Goal: Transaction & Acquisition: Obtain resource

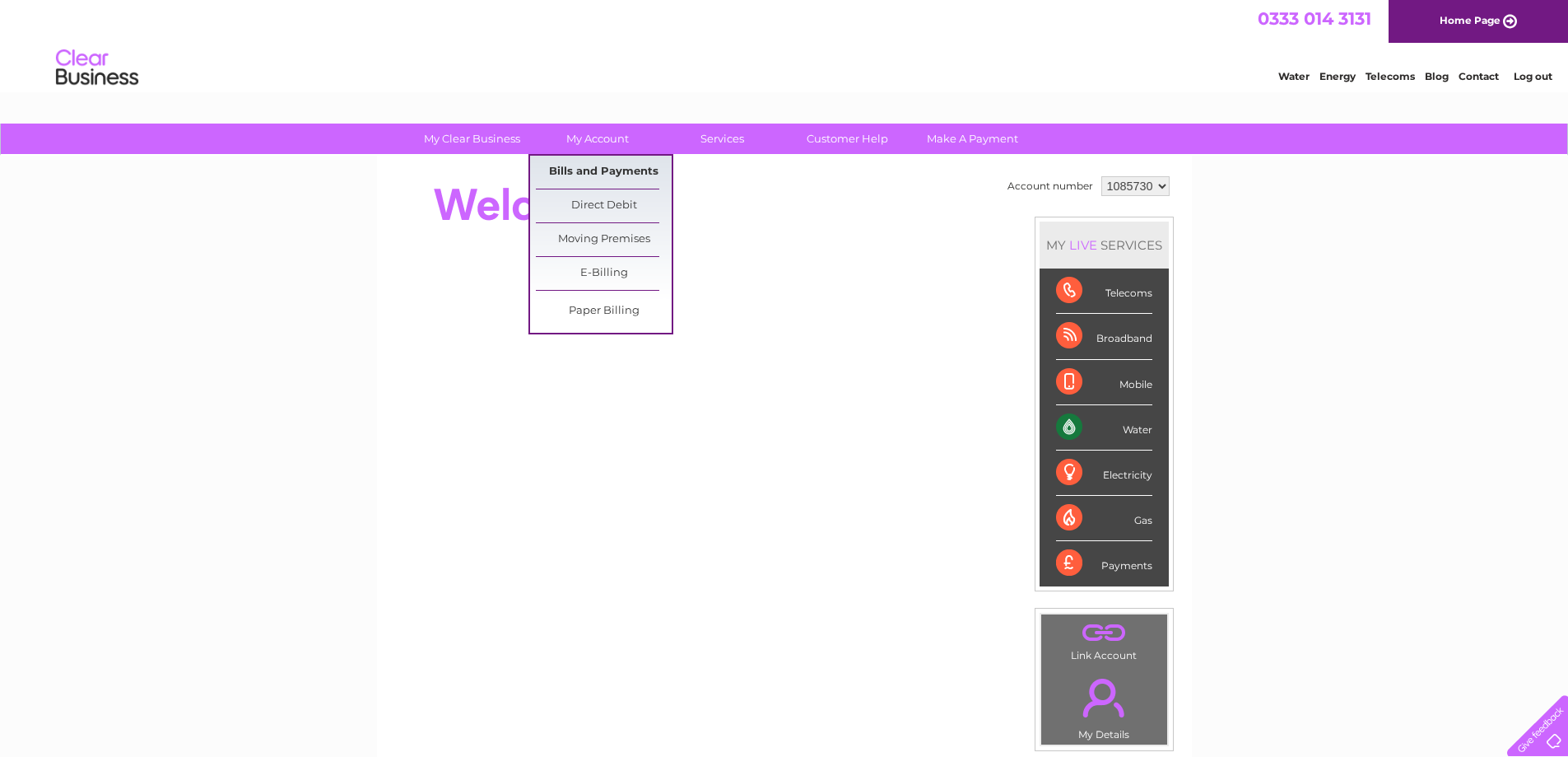
click at [593, 170] on link "Bills and Payments" at bounding box center [604, 172] width 136 height 33
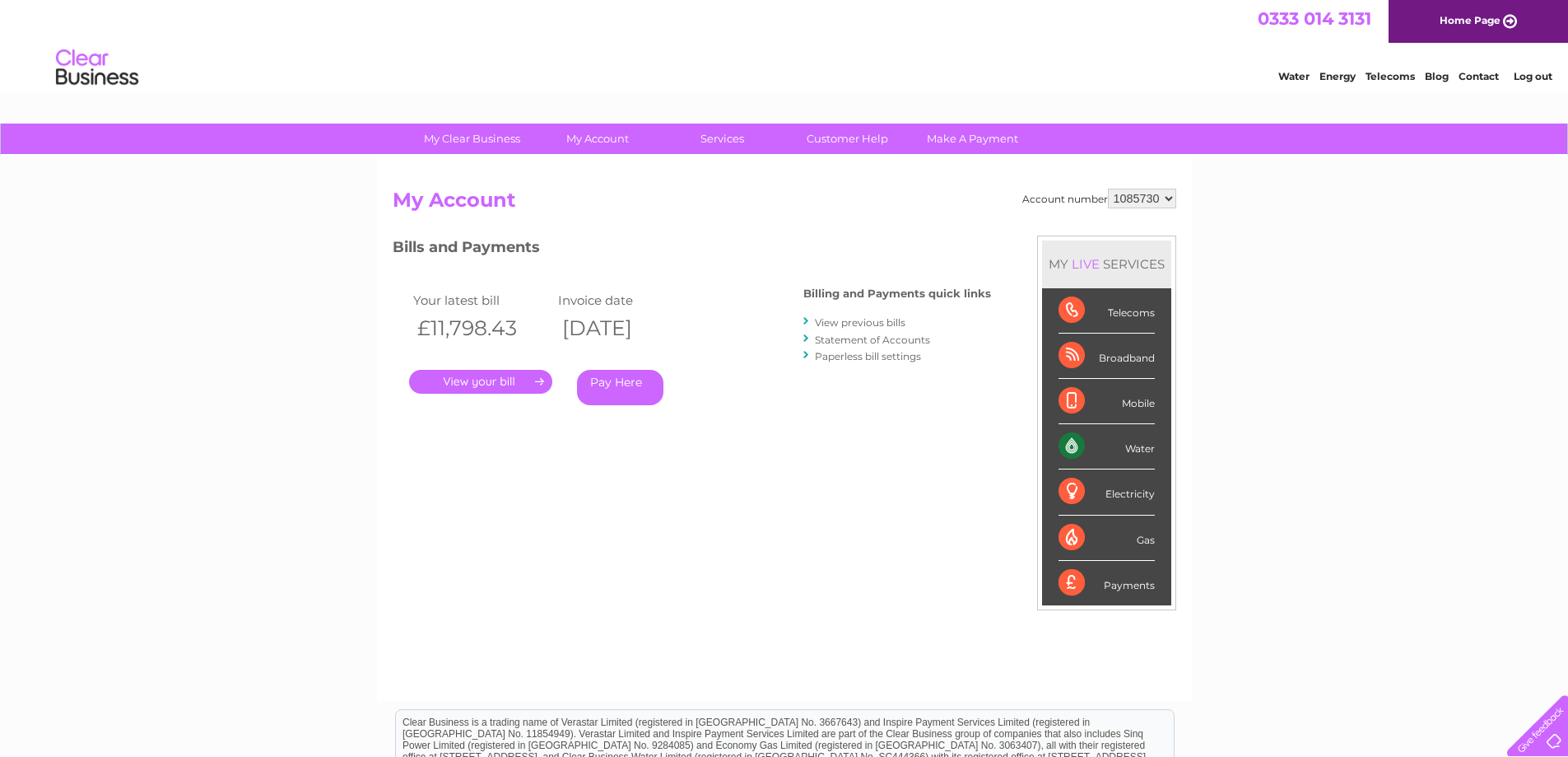
click at [483, 381] on link "." at bounding box center [480, 382] width 143 height 24
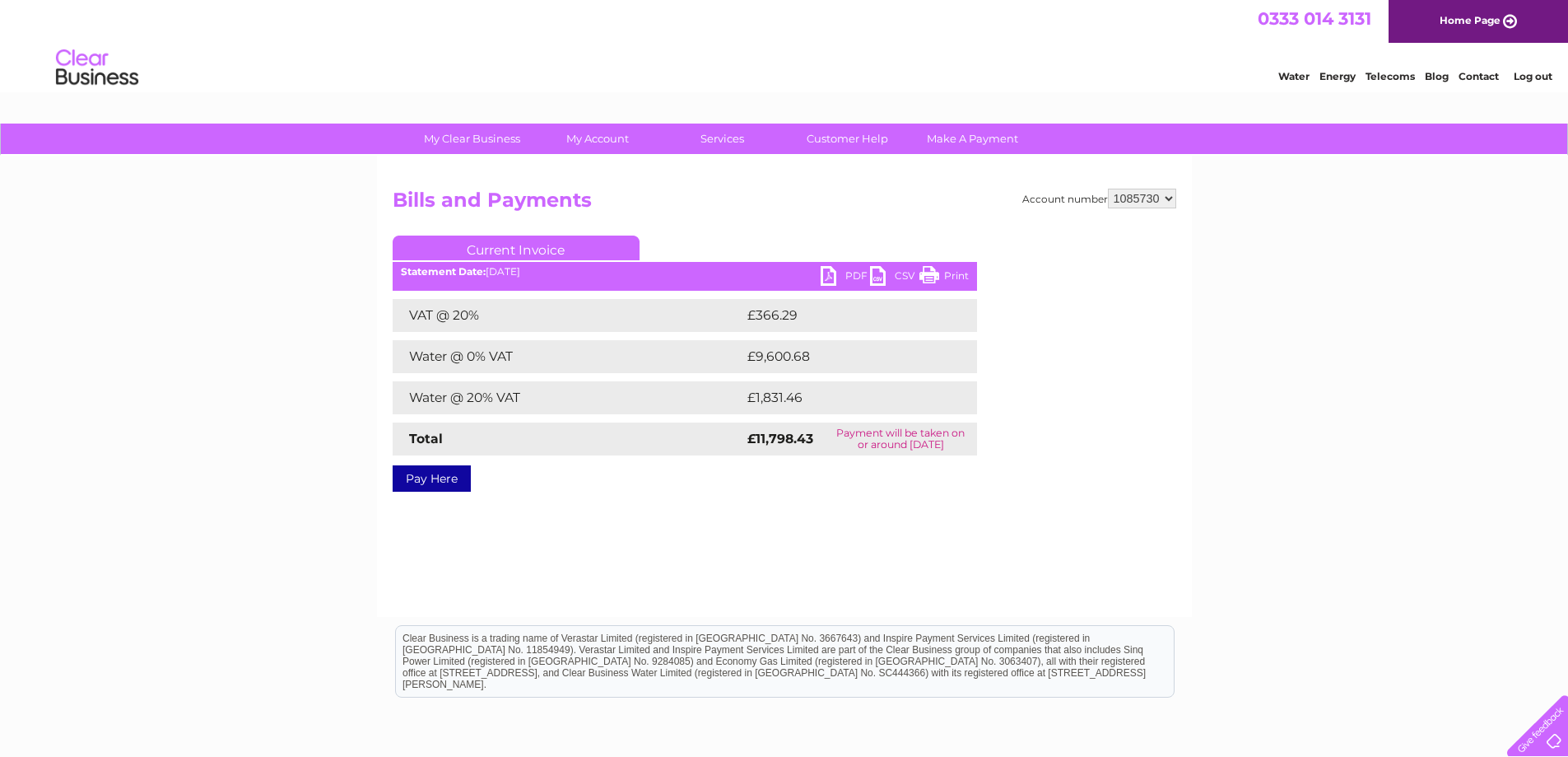
click at [838, 274] on link "PDF" at bounding box center [845, 278] width 49 height 24
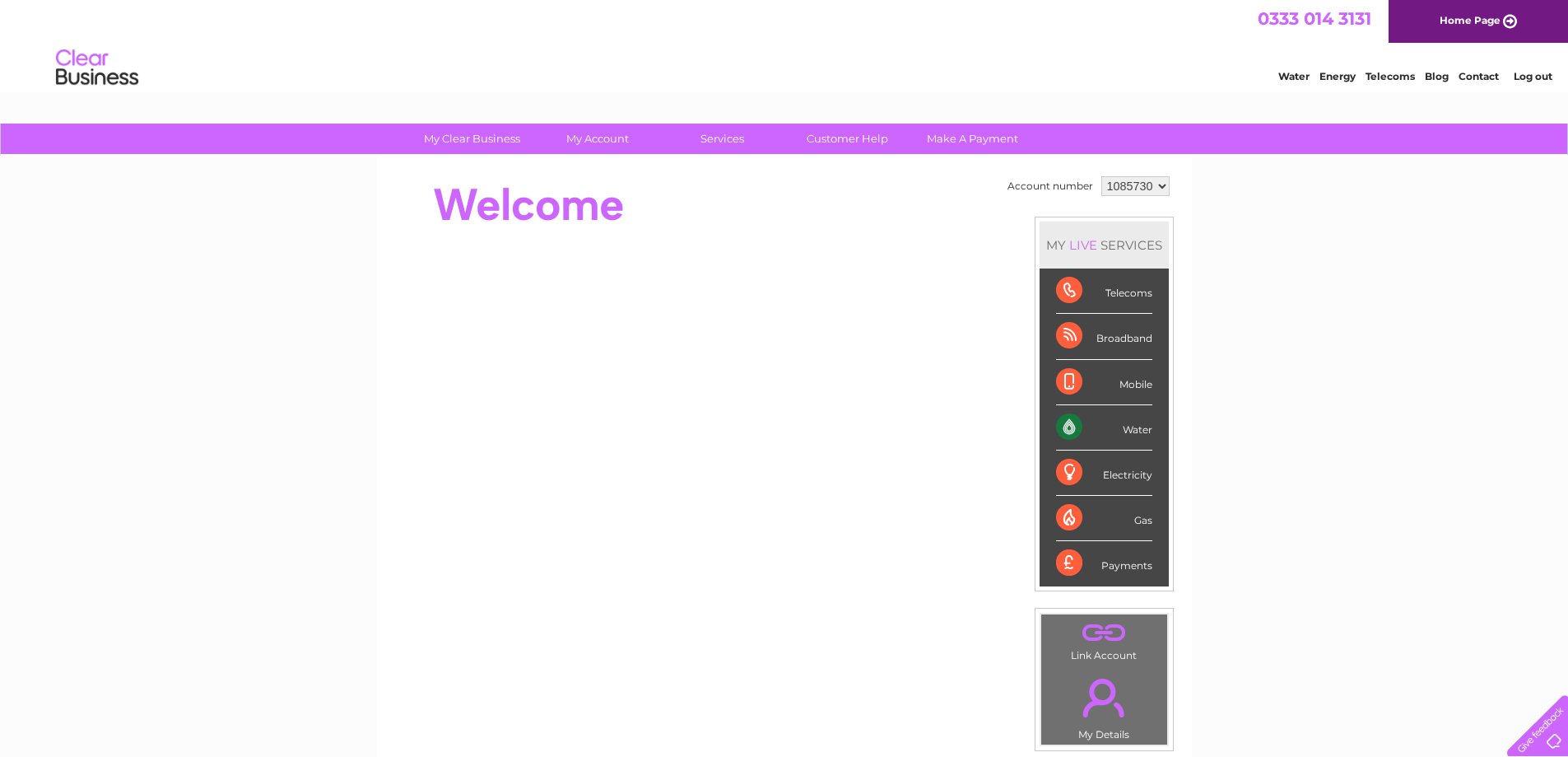
click at [264, 229] on div "My Clear Business Login Details My Details My Preferences Link Account My Accou…" at bounding box center [784, 586] width 1568 height 925
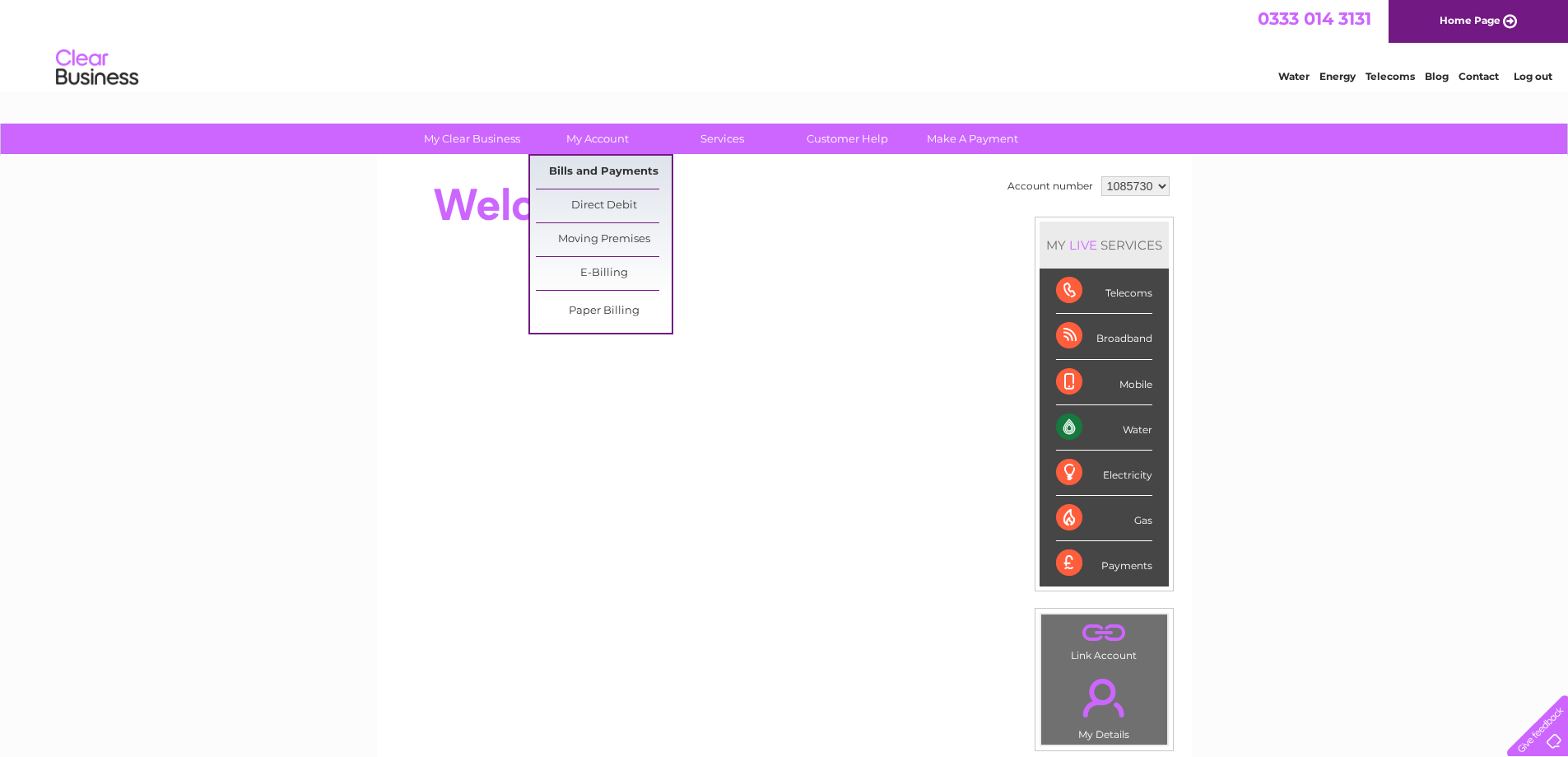
click at [599, 167] on link "Bills and Payments" at bounding box center [604, 172] width 136 height 33
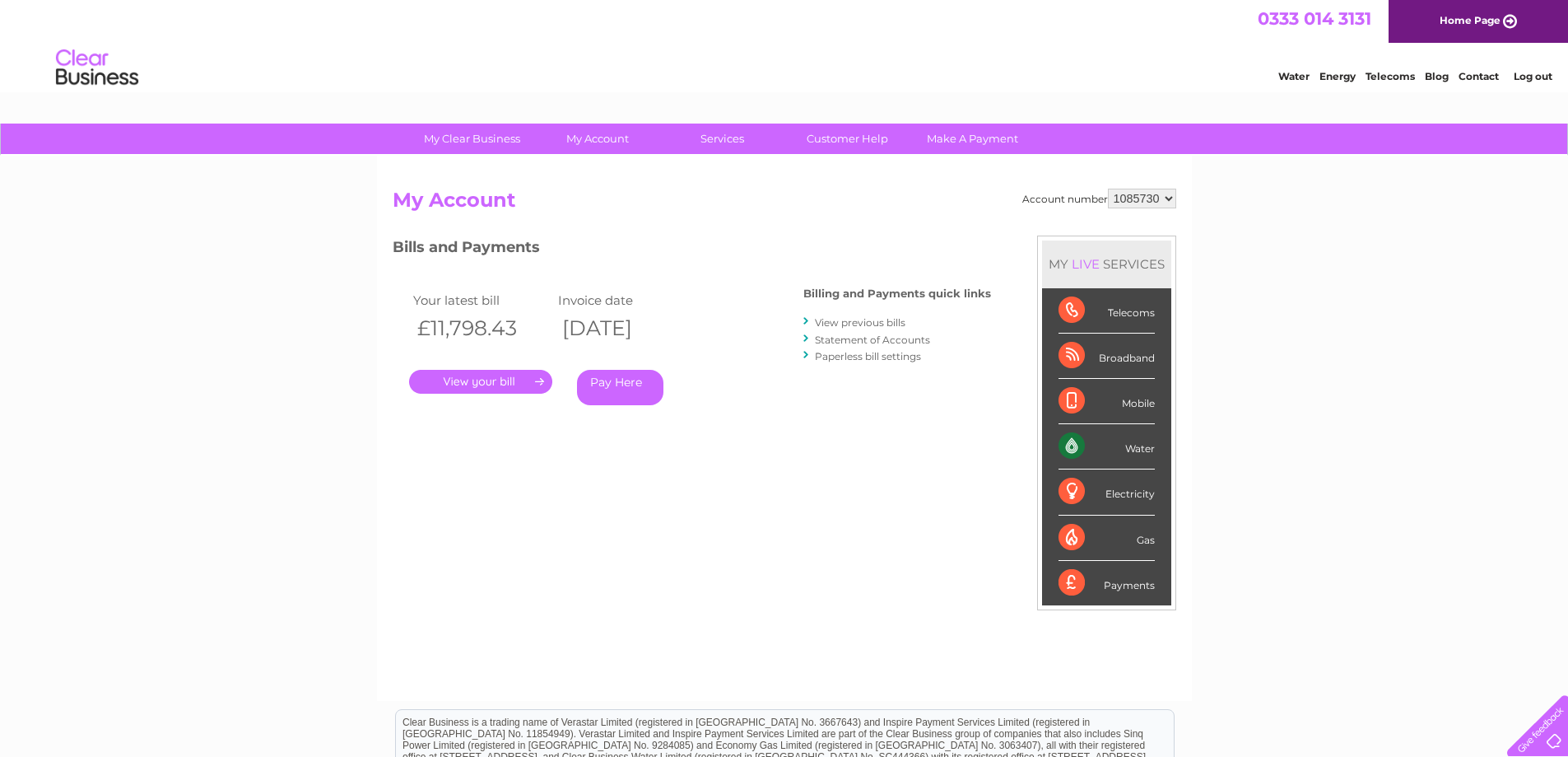
click at [879, 323] on link "View previous bills" at bounding box center [860, 322] width 90 height 13
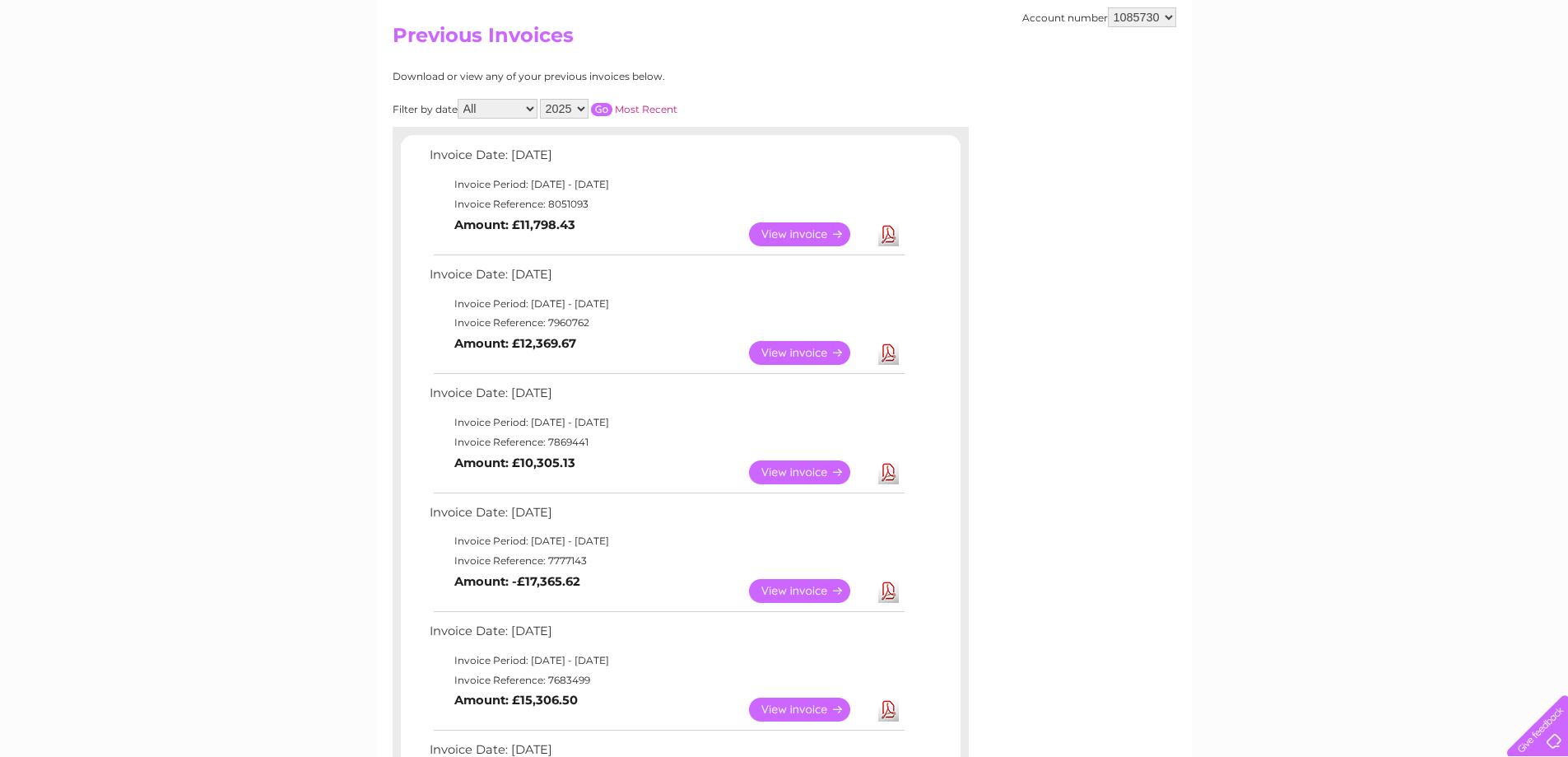
scroll to position [247, 0]
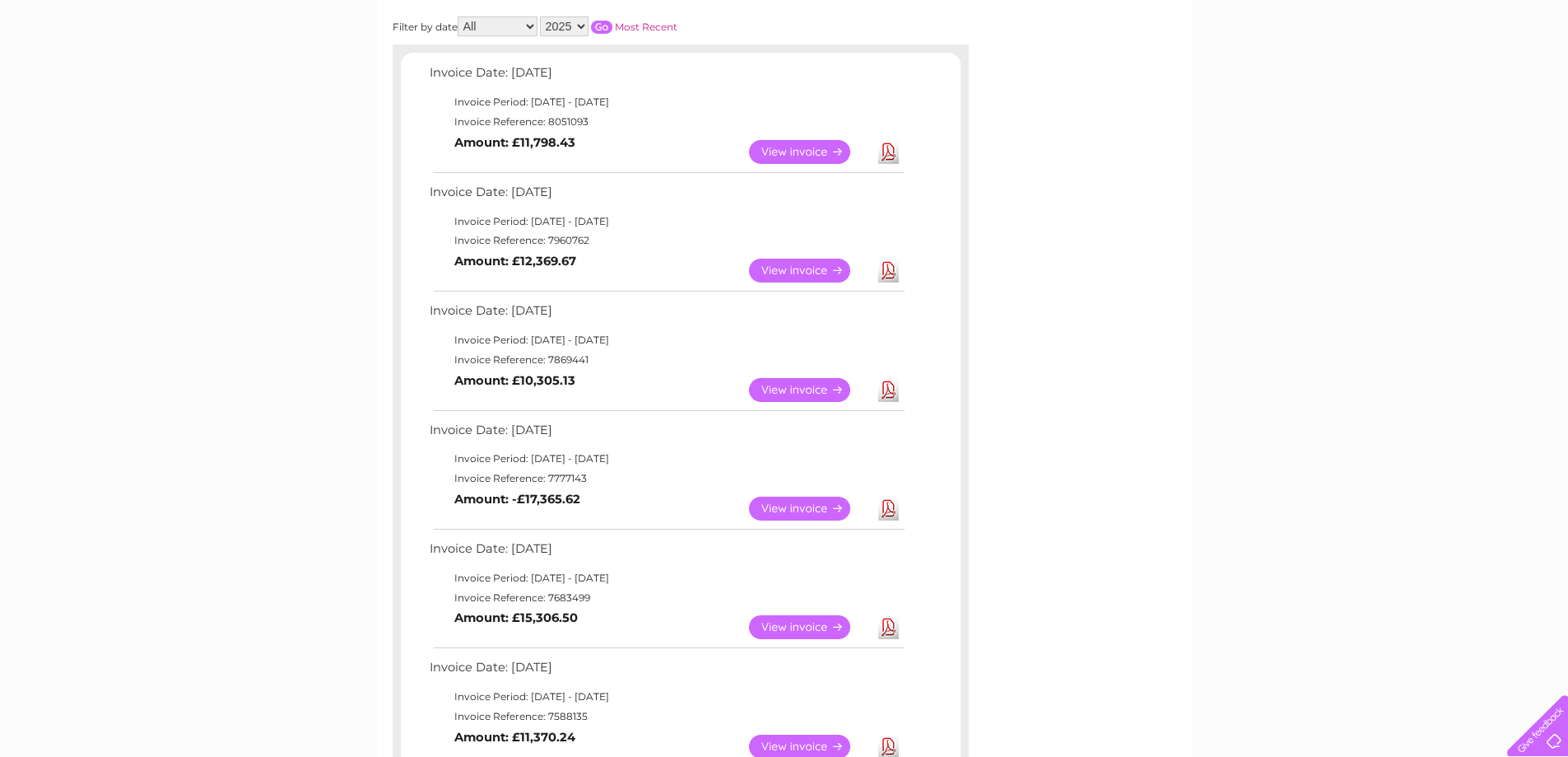
click at [888, 269] on link "Download" at bounding box center [889, 270] width 20 height 24
click at [128, 176] on div "My Clear Business Login Details My Details My Preferences Link Account My Accou…" at bounding box center [784, 683] width 1568 height 1614
click at [888, 148] on link "Download" at bounding box center [889, 152] width 20 height 24
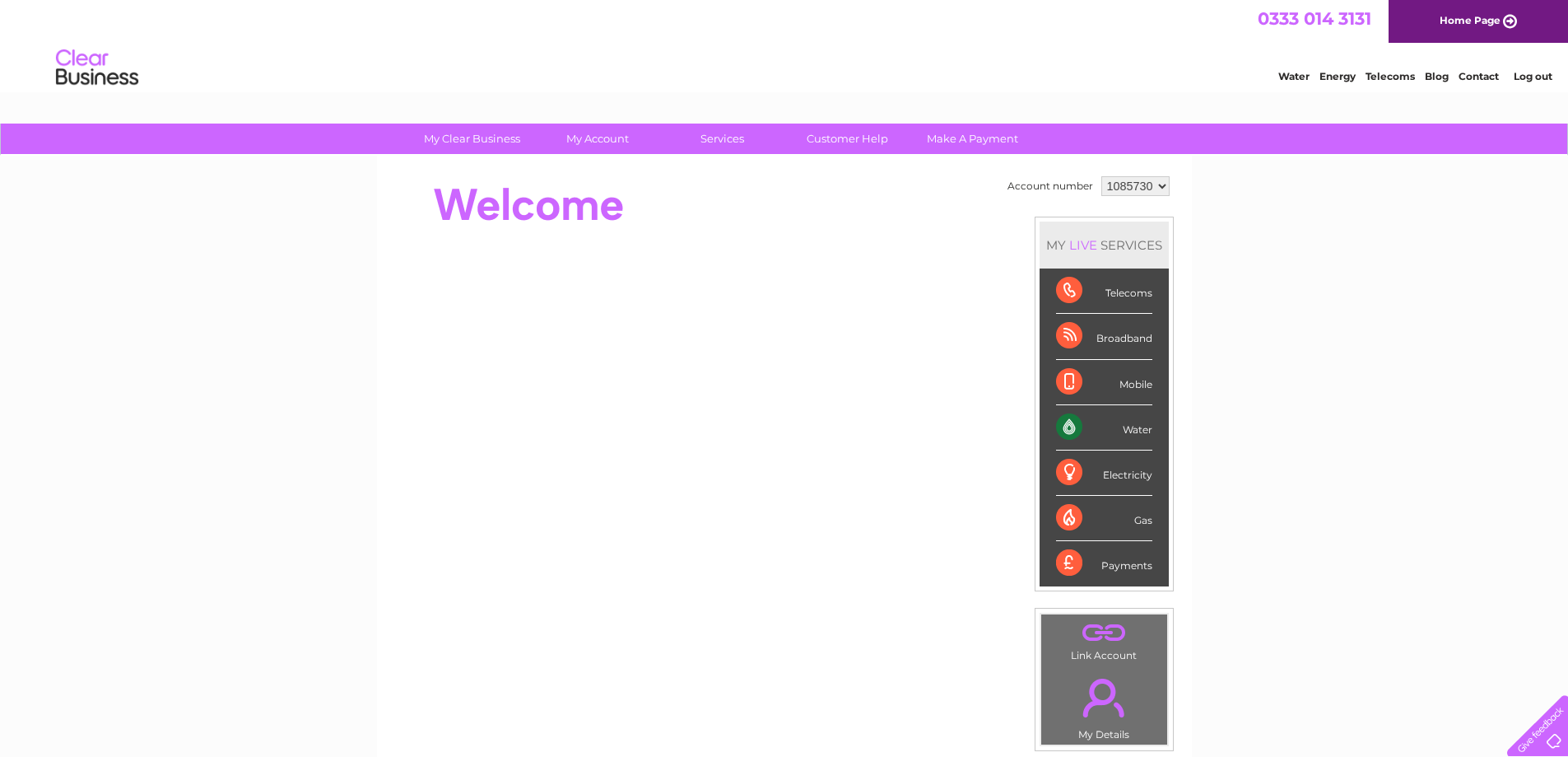
click at [1527, 72] on link "Log out" at bounding box center [1533, 76] width 39 height 13
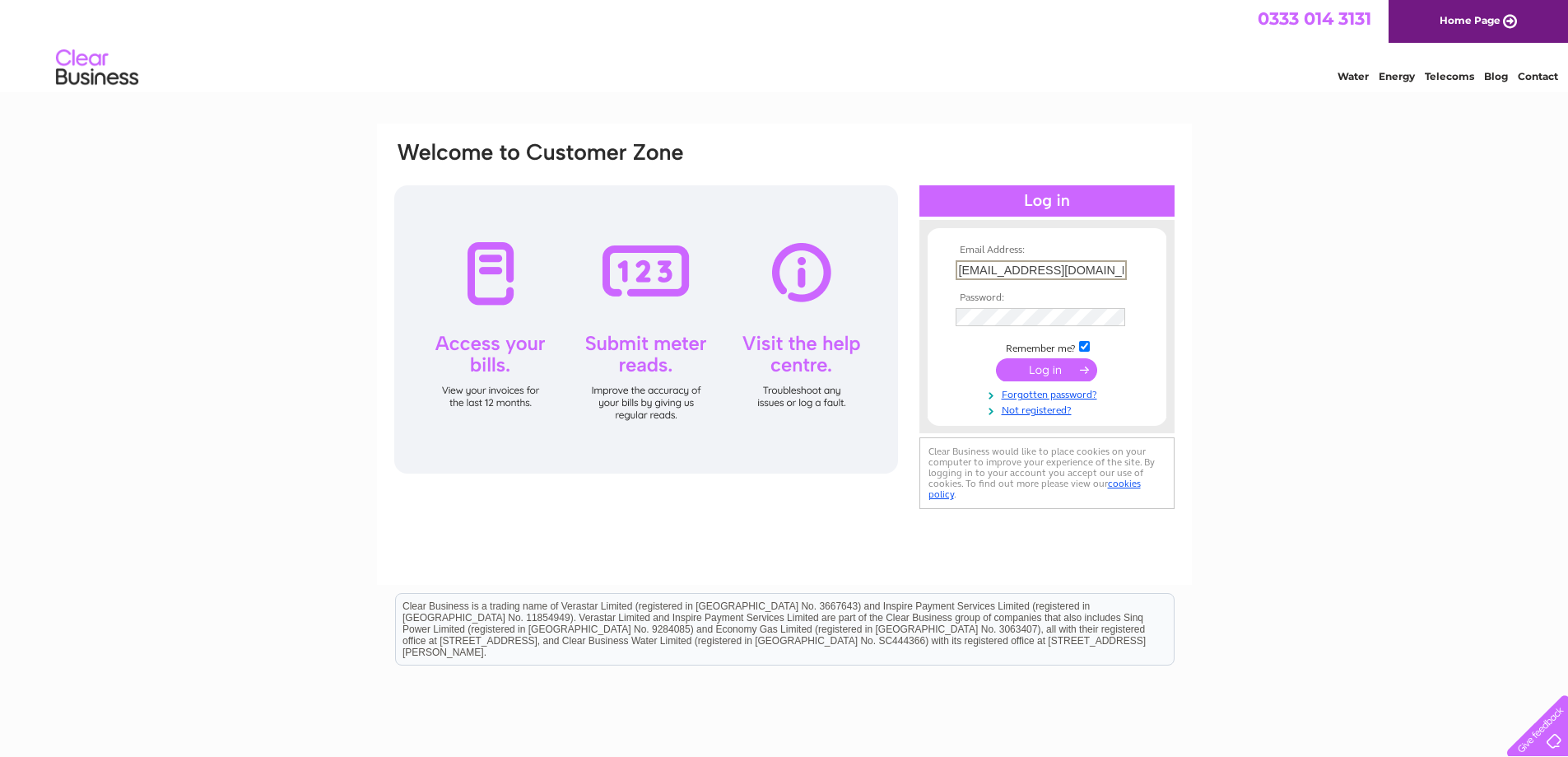
click at [1042, 268] on input "[EMAIL_ADDRESS][DOMAIN_NAME]" at bounding box center [1041, 270] width 171 height 20
type input "[EMAIL_ADDRESS][DOMAIN_NAME]"
click at [1041, 367] on input "submit" at bounding box center [1046, 367] width 101 height 23
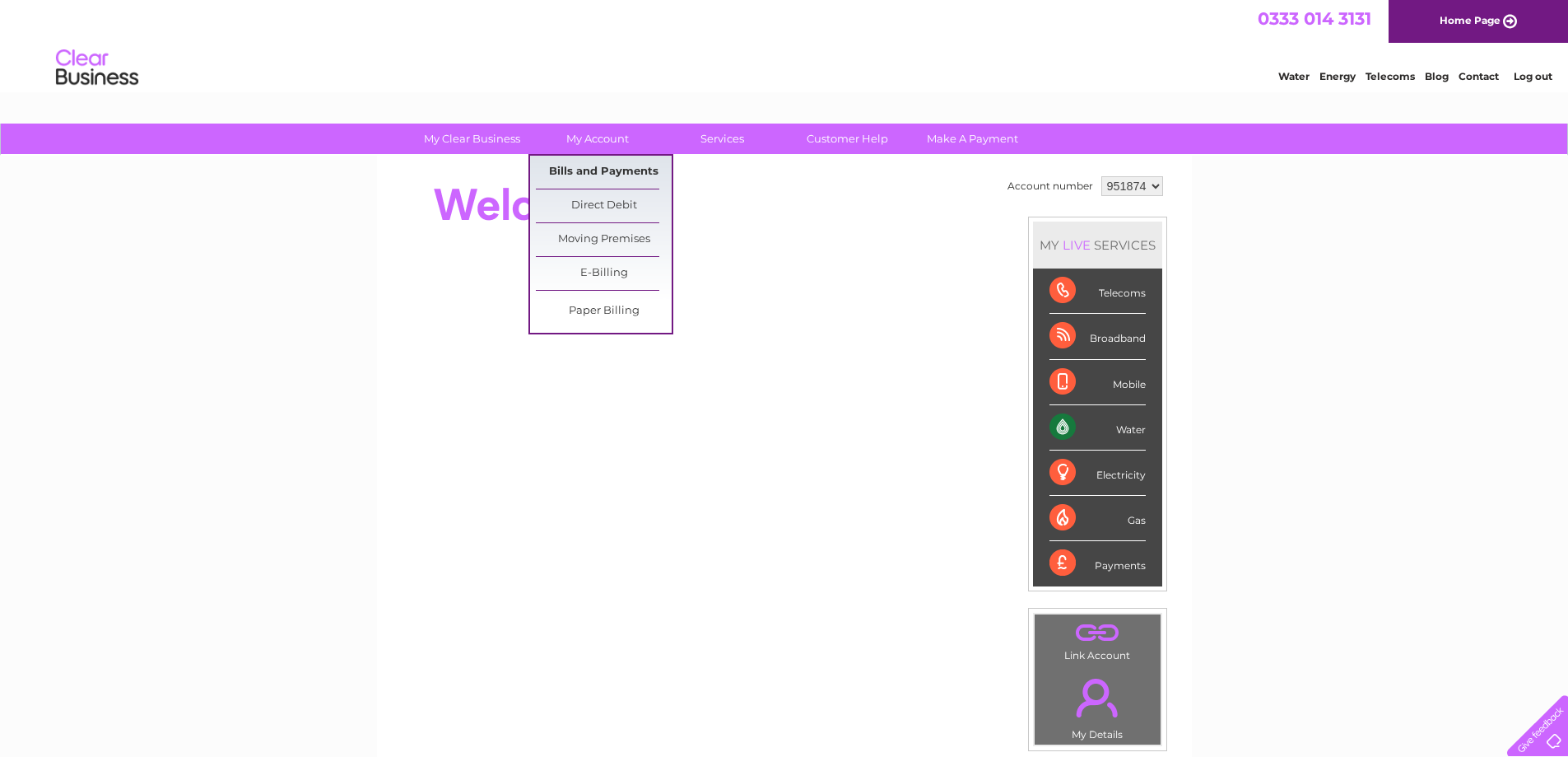
click at [606, 174] on link "Bills and Payments" at bounding box center [604, 172] width 136 height 33
click at [584, 168] on link "Bills and Payments" at bounding box center [604, 172] width 136 height 33
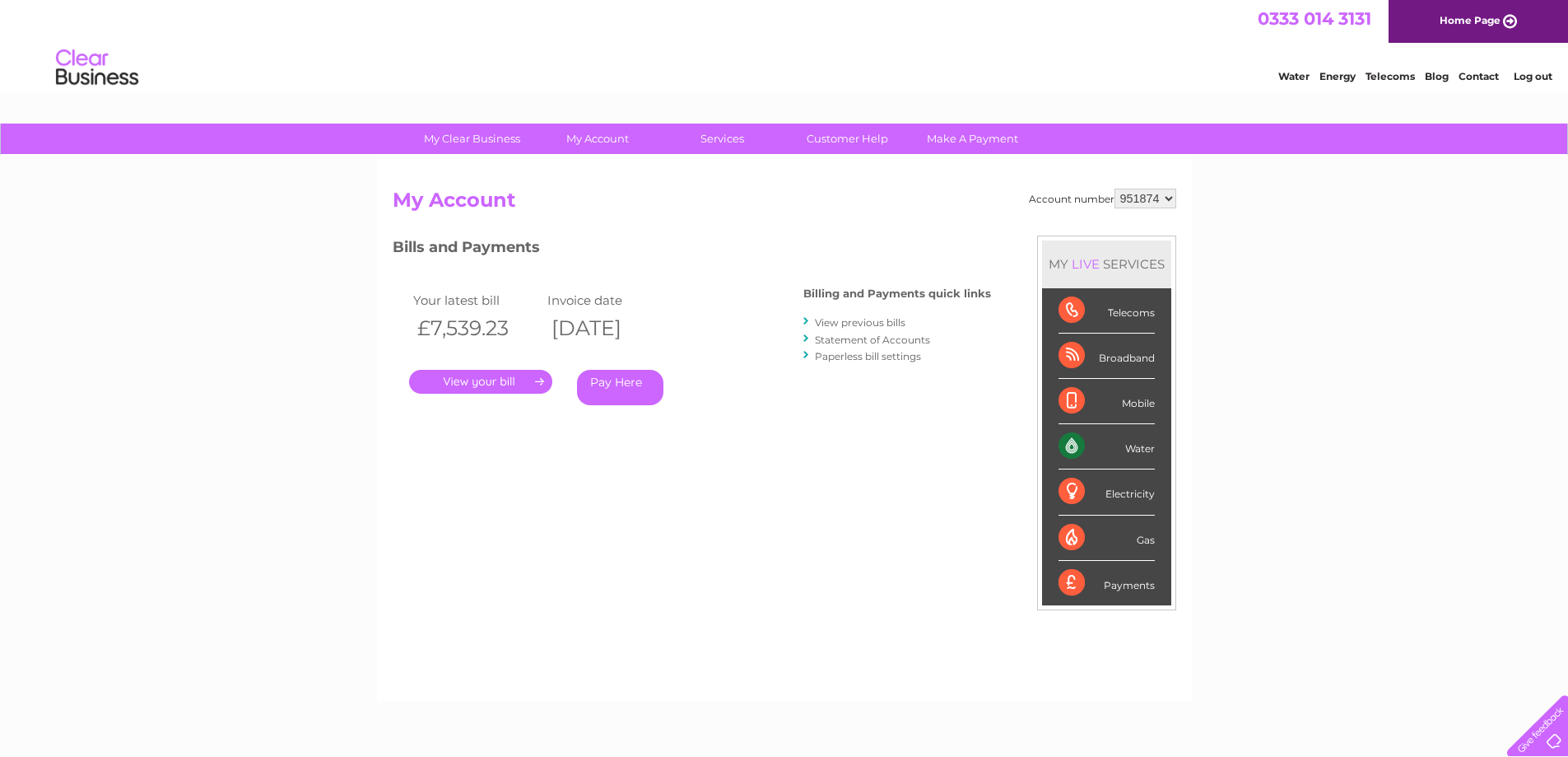
click at [843, 322] on link "View previous bills" at bounding box center [860, 322] width 90 height 13
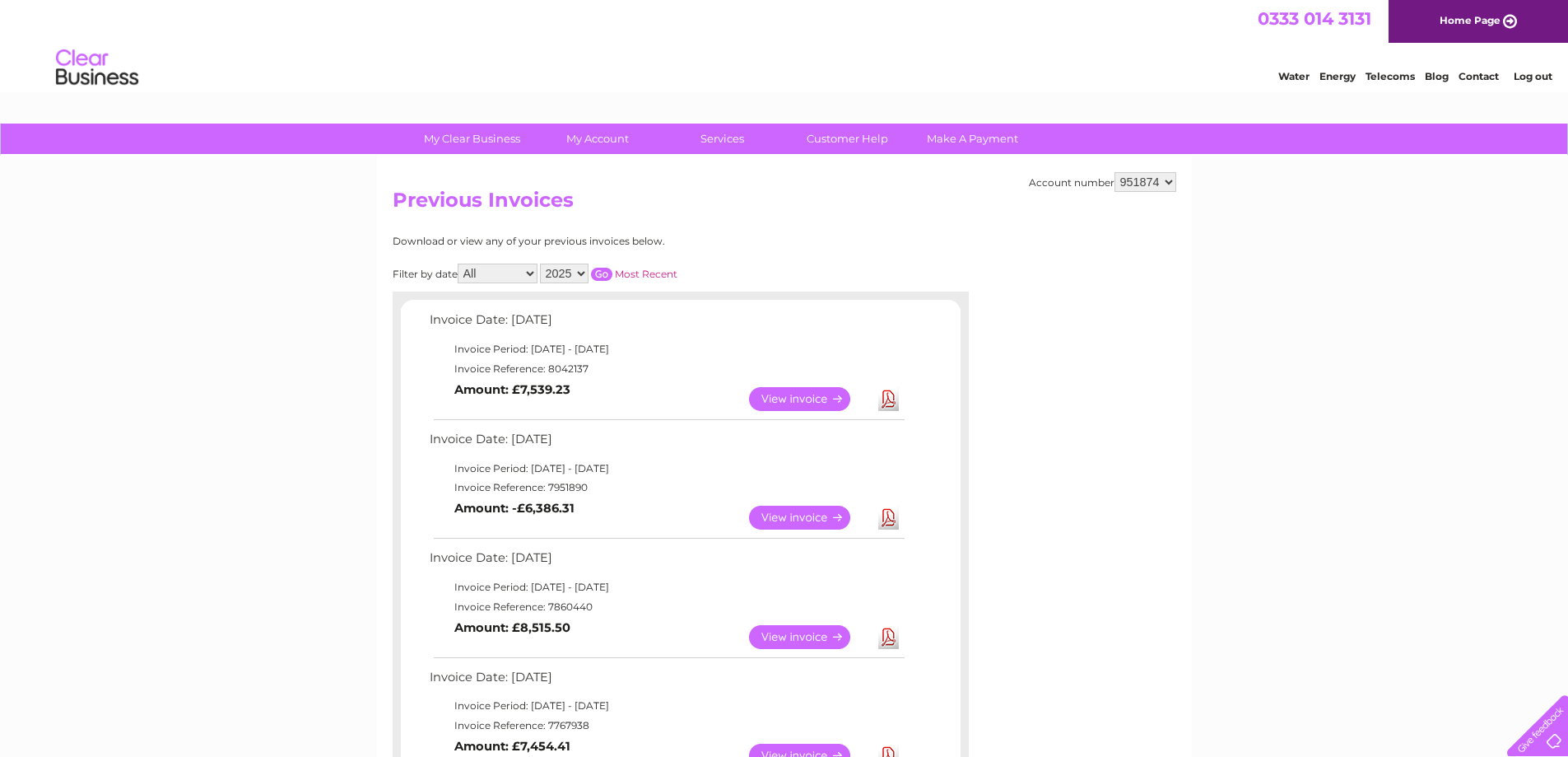
click at [889, 514] on link "Download" at bounding box center [889, 517] width 20 height 24
click at [890, 401] on link "Download" at bounding box center [889, 399] width 20 height 24
